Goal: Information Seeking & Learning: Learn about a topic

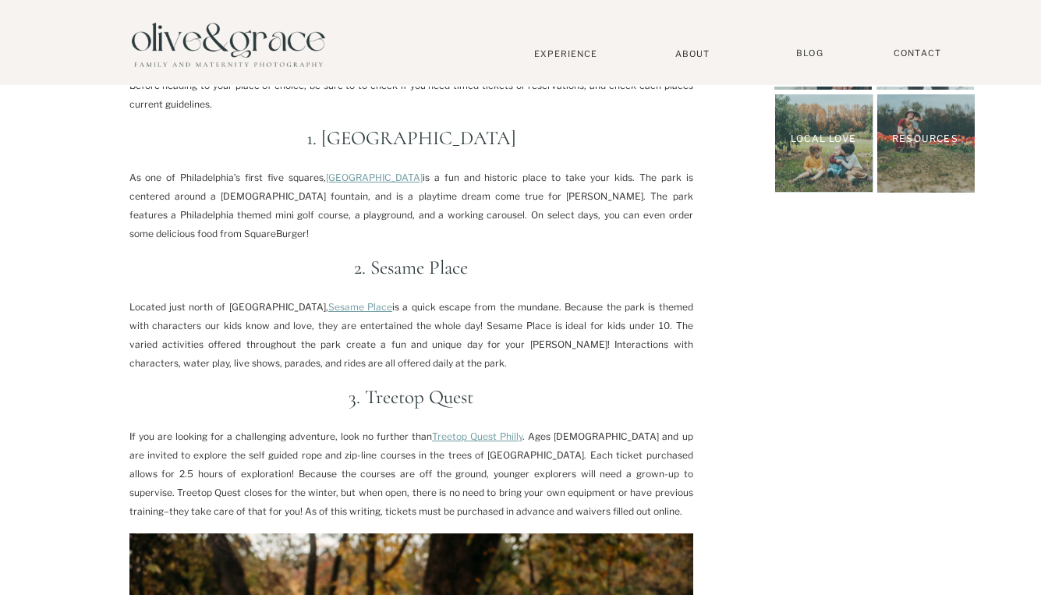
scroll to position [611, 0]
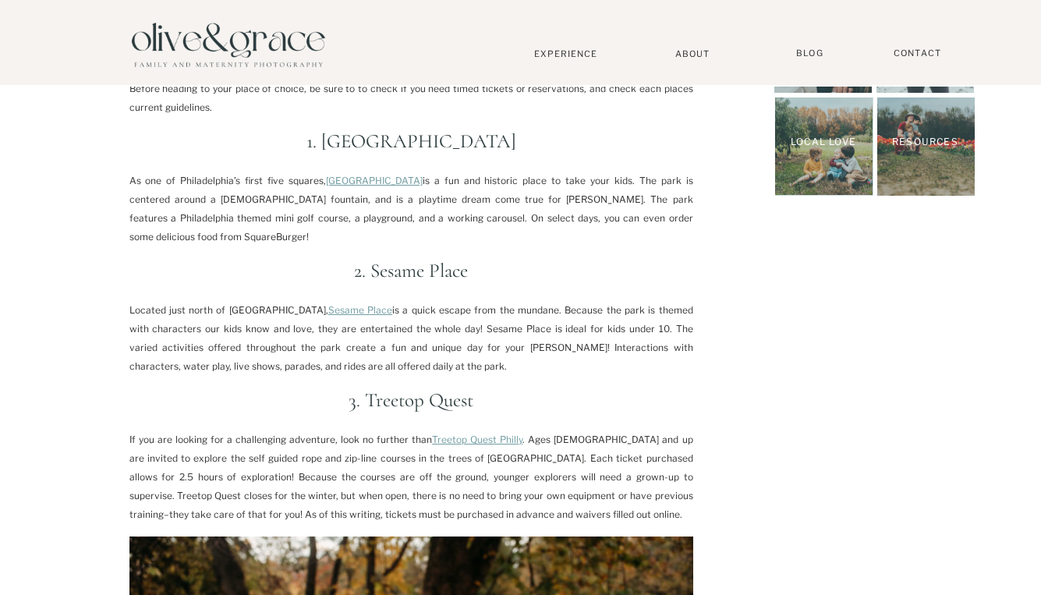
click at [229, 179] on p "As one of Philadelphia’s first five squares, [GEOGRAPHIC_DATA] is a fun and his…" at bounding box center [411, 209] width 564 height 75
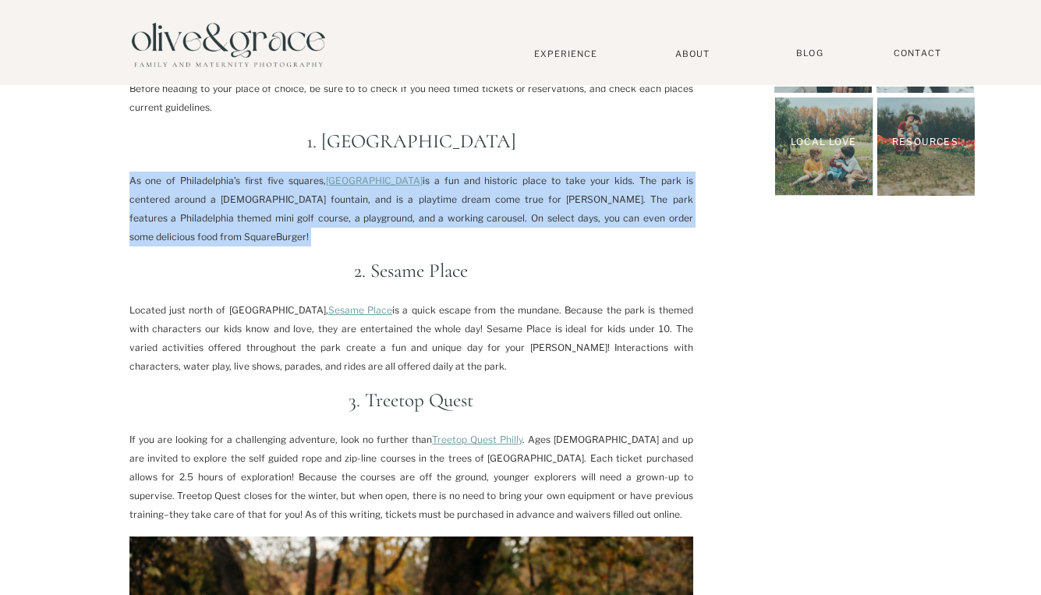
click at [229, 179] on p "As one of Philadelphia’s first five squares, [GEOGRAPHIC_DATA] is a fun and his…" at bounding box center [411, 209] width 564 height 75
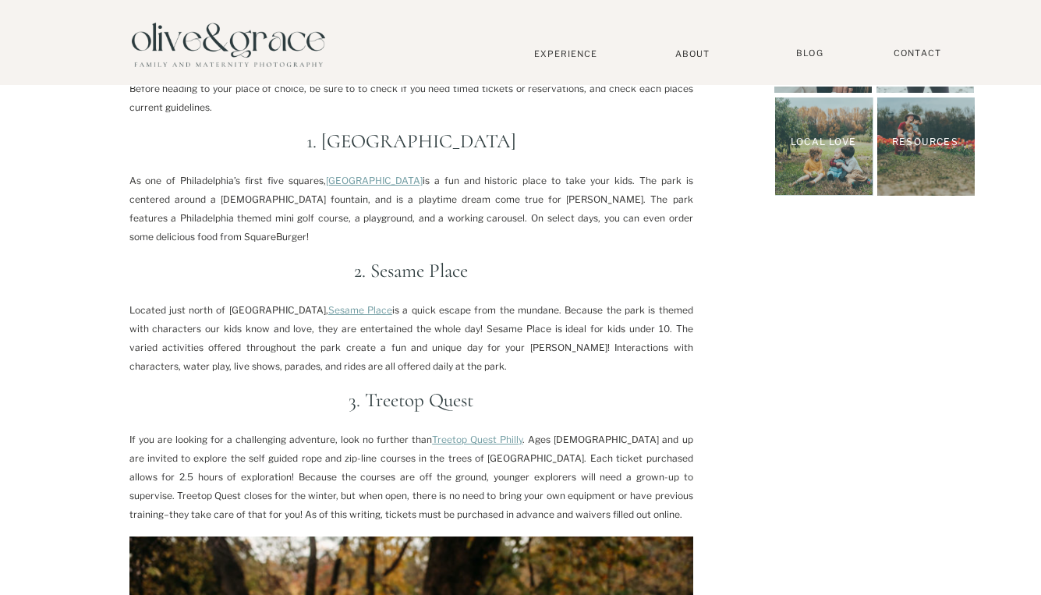
click at [453, 196] on p "As one of Philadelphia’s first five squares, [GEOGRAPHIC_DATA] is a fun and his…" at bounding box center [411, 209] width 564 height 75
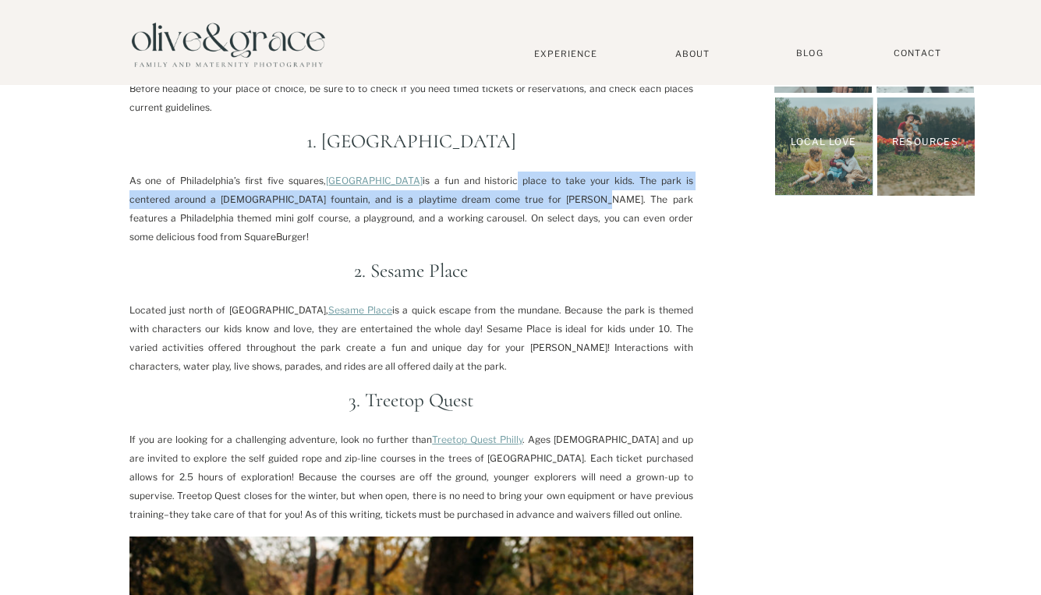
drag, startPoint x: 489, startPoint y: 189, endPoint x: 487, endPoint y: 199, distance: 10.3
click at [487, 199] on p "As one of Philadelphia’s first five squares, [GEOGRAPHIC_DATA] is a fun and his…" at bounding box center [411, 209] width 564 height 75
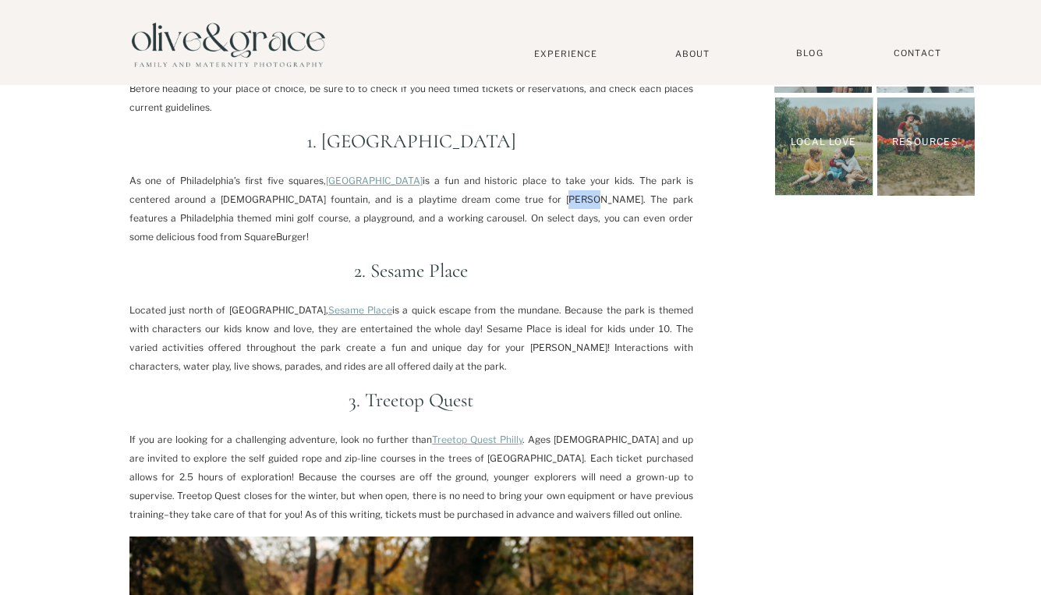
drag, startPoint x: 461, startPoint y: 199, endPoint x: 480, endPoint y: 213, distance: 24.0
click at [480, 213] on p "As one of Philadelphia’s first five squares, [GEOGRAPHIC_DATA] is a fun and his…" at bounding box center [411, 209] width 564 height 75
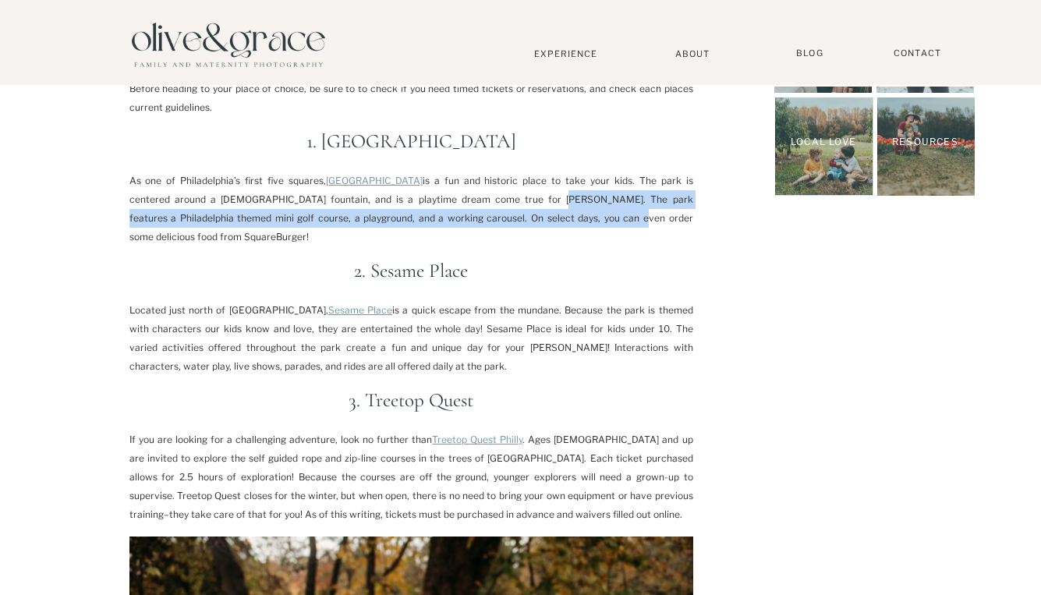
click at [480, 213] on p "As one of Philadelphia’s first five squares, [GEOGRAPHIC_DATA] is a fun and his…" at bounding box center [411, 209] width 564 height 75
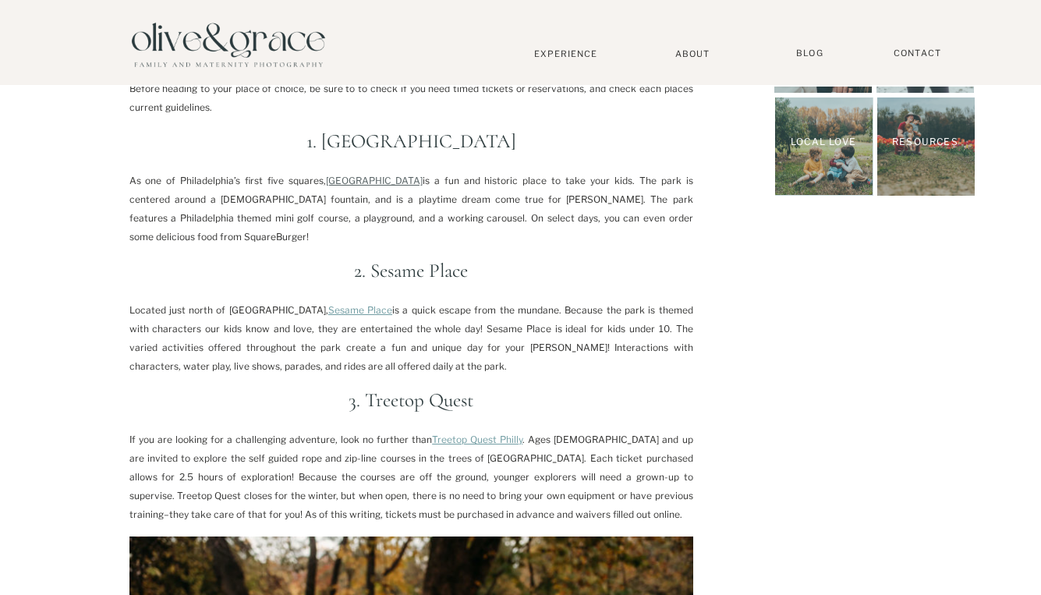
click at [366, 182] on link "[GEOGRAPHIC_DATA]" at bounding box center [374, 181] width 97 height 12
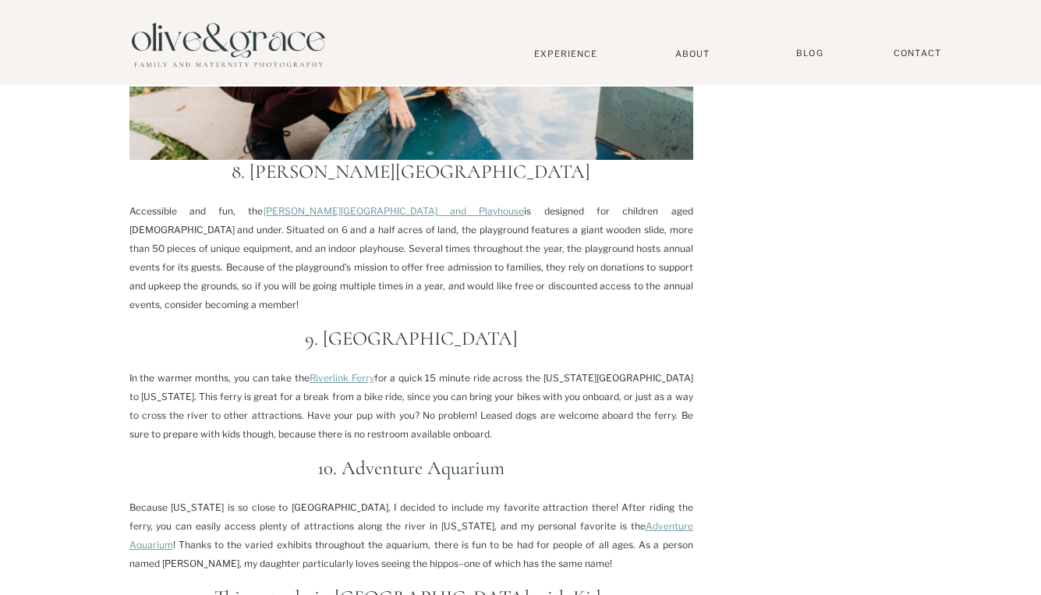
scroll to position [2260, 0]
click at [370, 204] on link "[PERSON_NAME][GEOGRAPHIC_DATA] and Playhouse" at bounding box center [394, 210] width 261 height 12
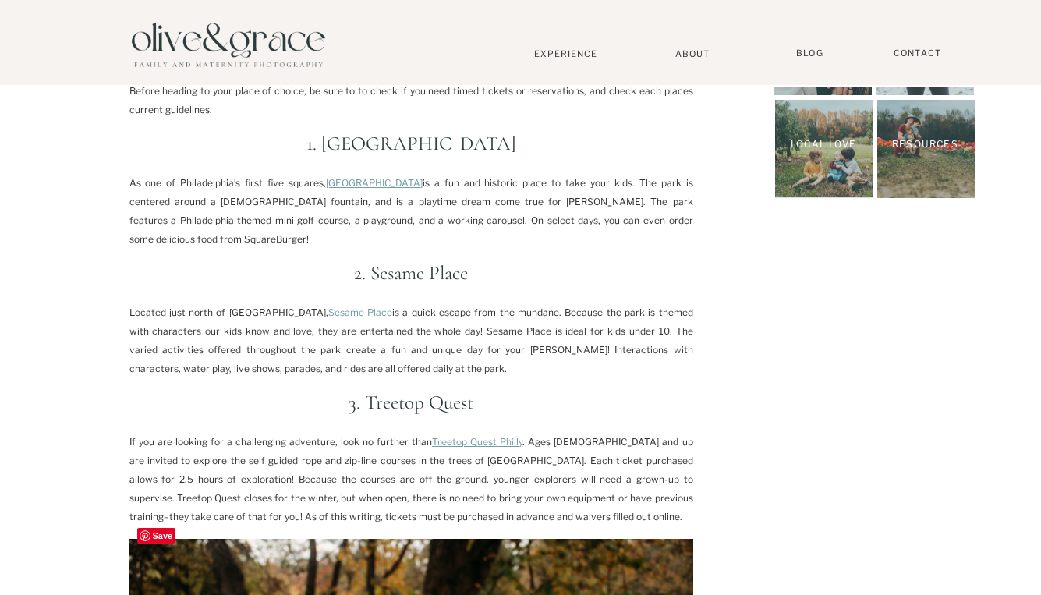
scroll to position [0, 0]
